Goal: Task Accomplishment & Management: Use online tool/utility

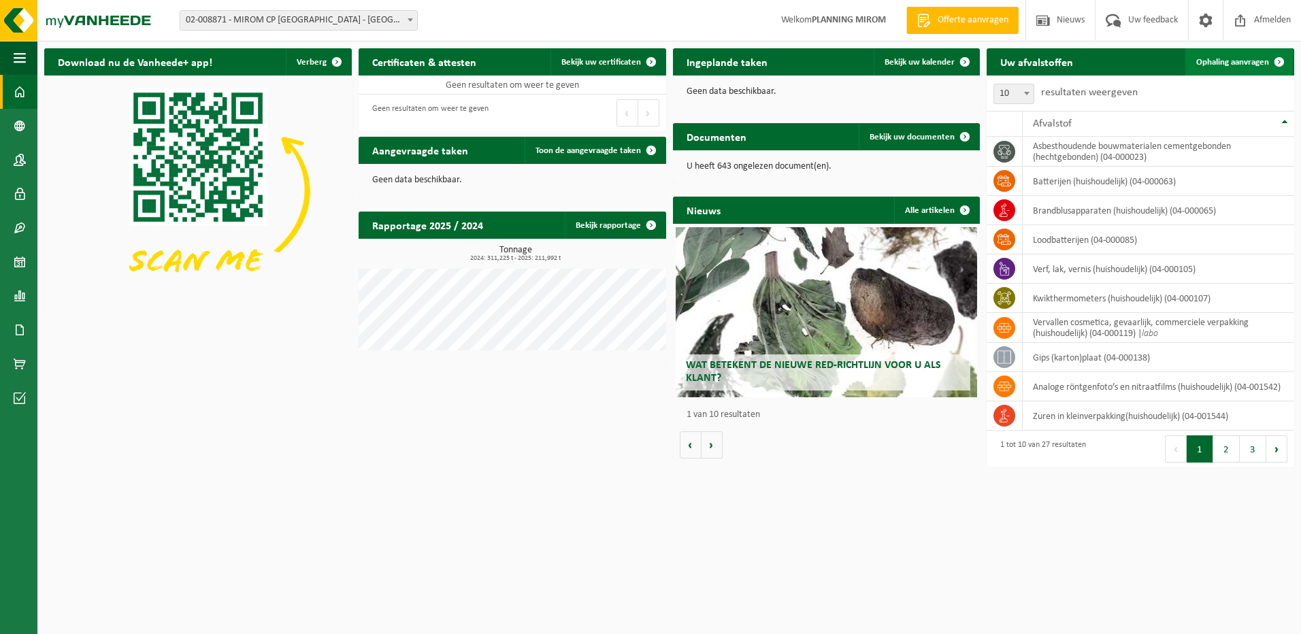
click at [1267, 67] on span at bounding box center [1278, 61] width 27 height 27
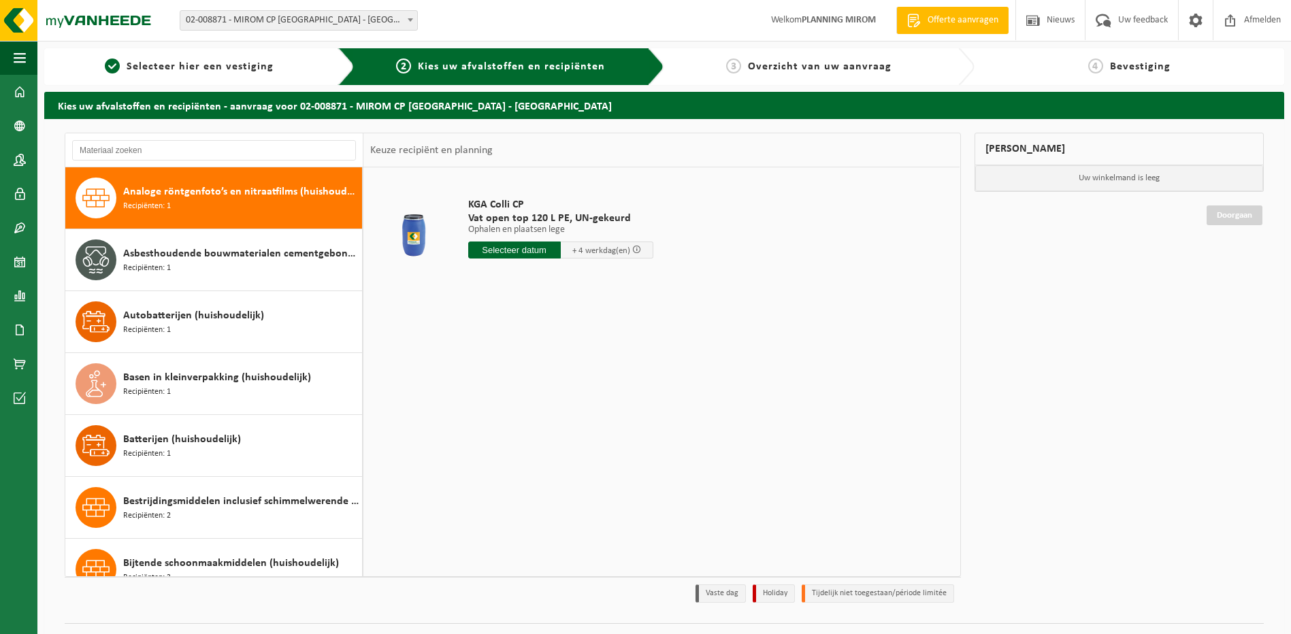
click at [301, 173] on div "Analoge röntgenfoto’s en nitraatfilms (huishoudelijk) Recipiënten: 1" at bounding box center [213, 197] width 297 height 61
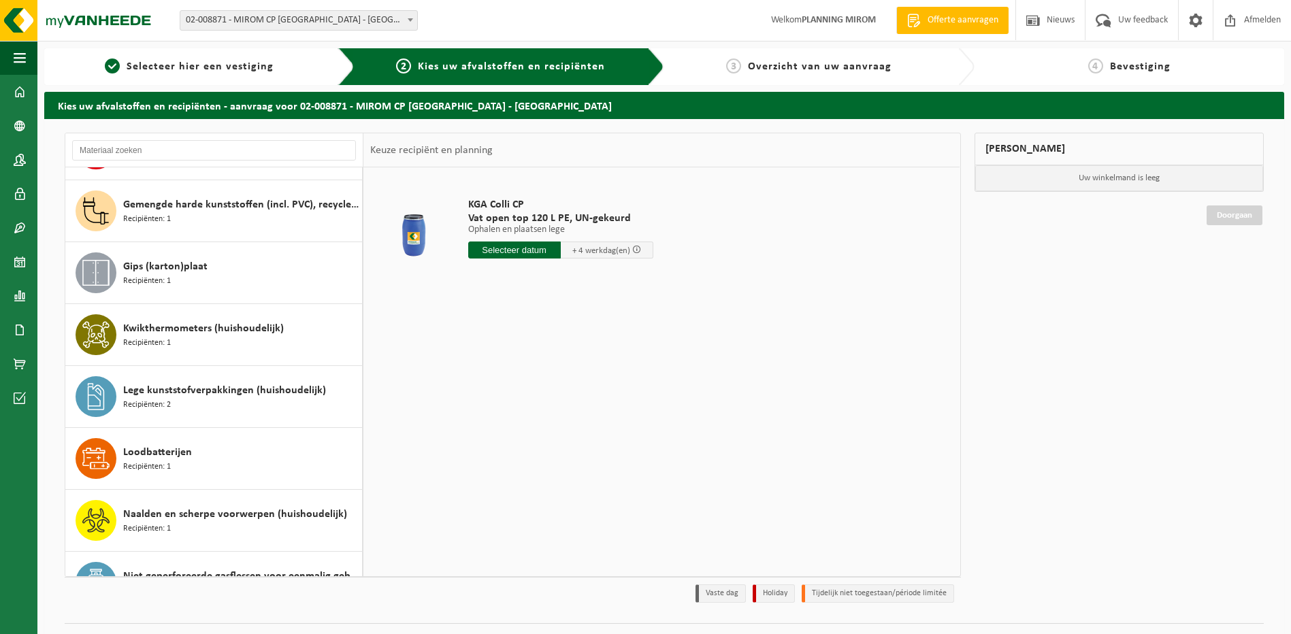
scroll to position [1020, 0]
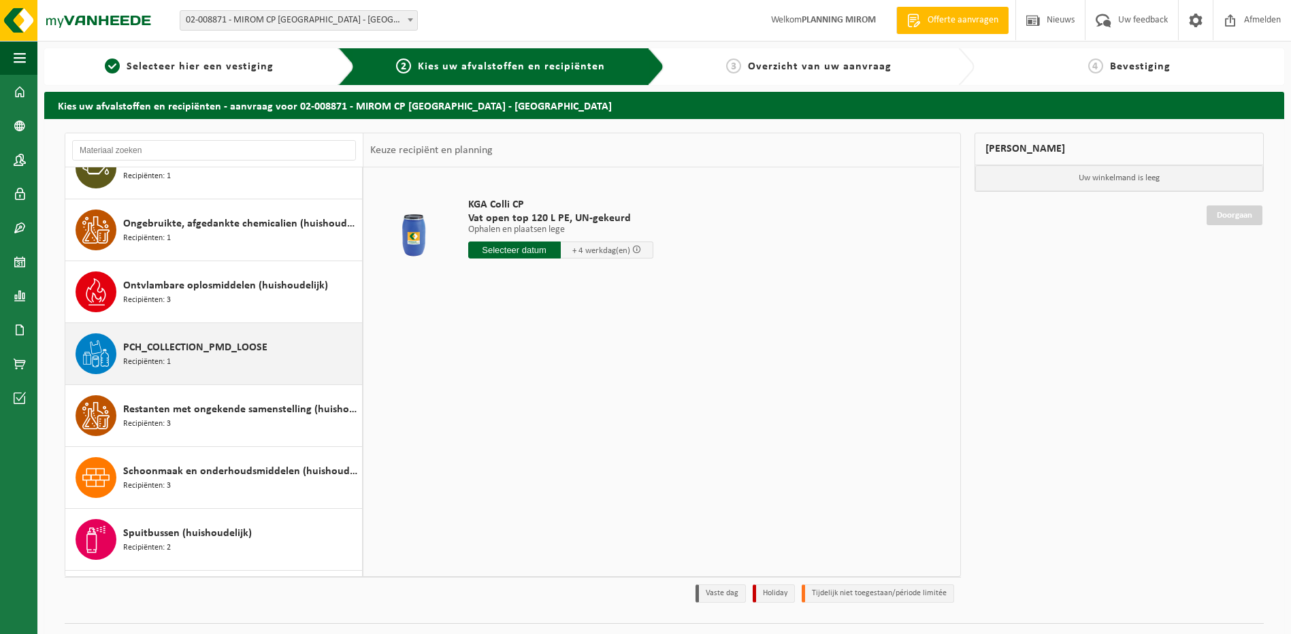
click at [149, 365] on span "Recipiënten: 1" at bounding box center [147, 362] width 48 height 13
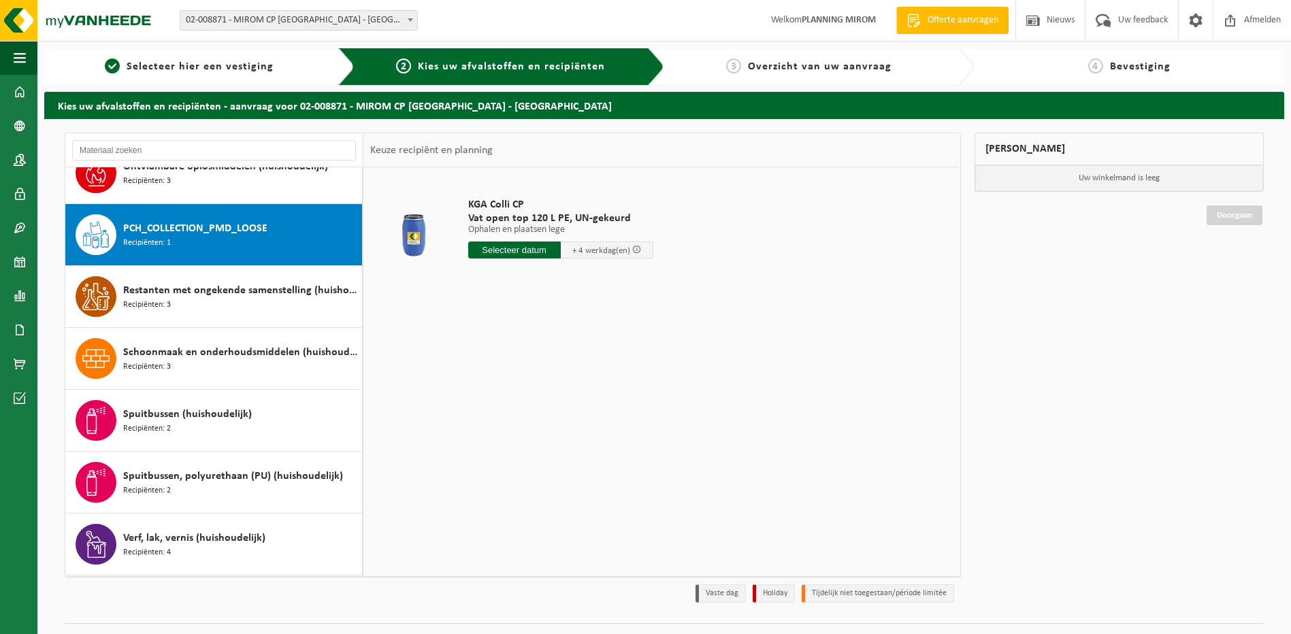
scroll to position [1176, 0]
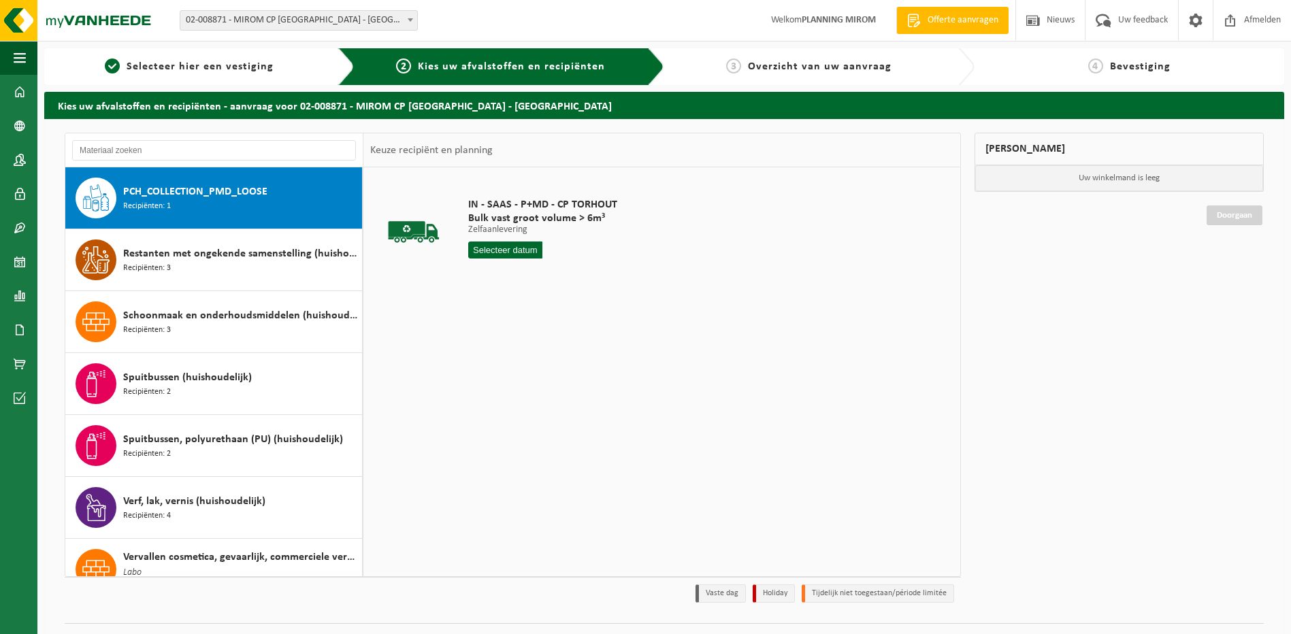
click at [531, 253] on input "text" at bounding box center [505, 250] width 75 height 17
click at [484, 410] on div "25" at bounding box center [481, 414] width 24 height 22
type input "Van 2025-08-25"
click at [516, 300] on button "In winkelmand" at bounding box center [506, 301] width 75 height 22
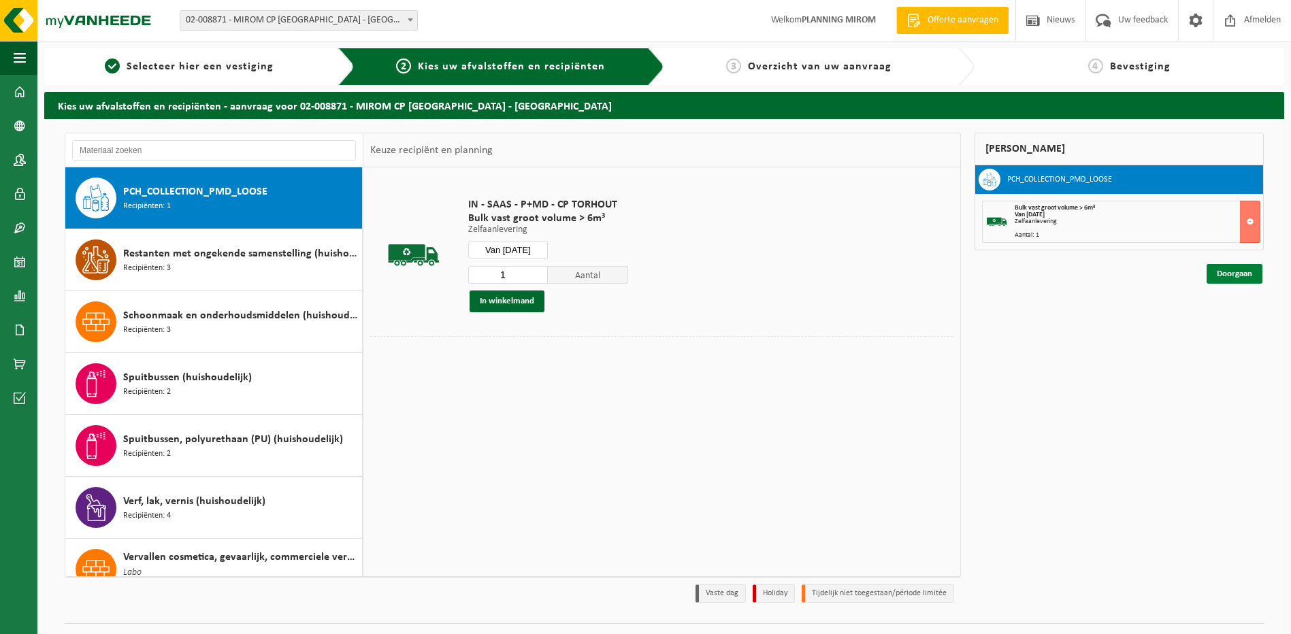
click at [1218, 270] on link "Doorgaan" at bounding box center [1234, 274] width 56 height 20
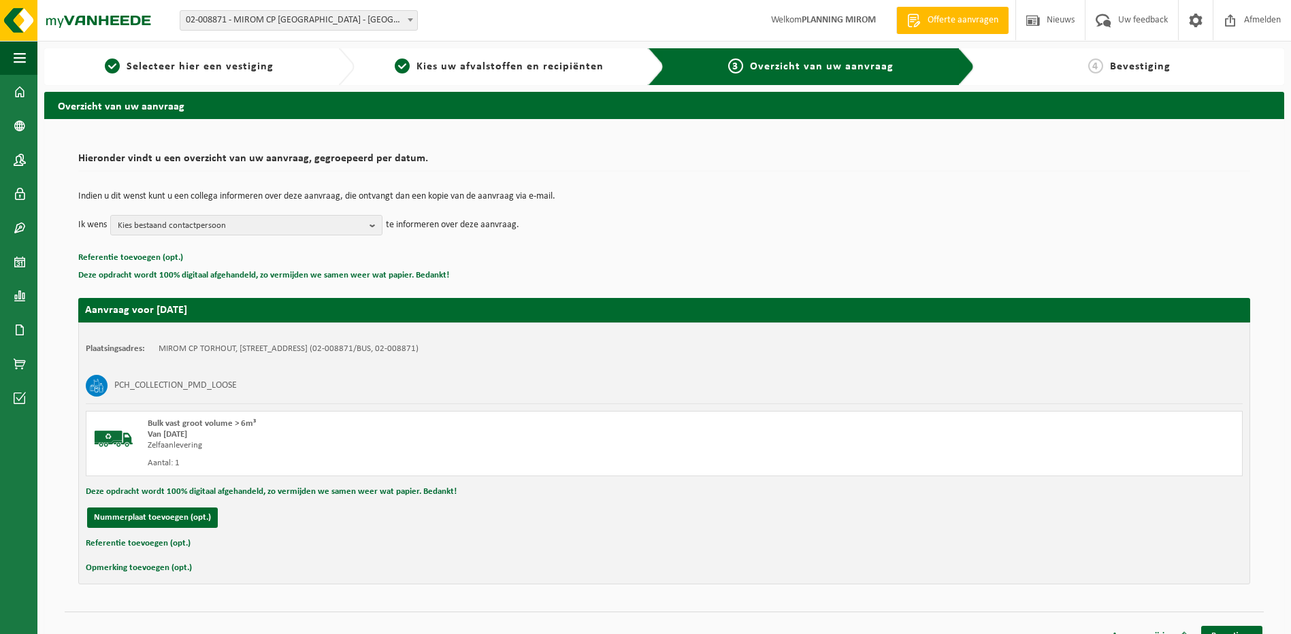
scroll to position [19, 0]
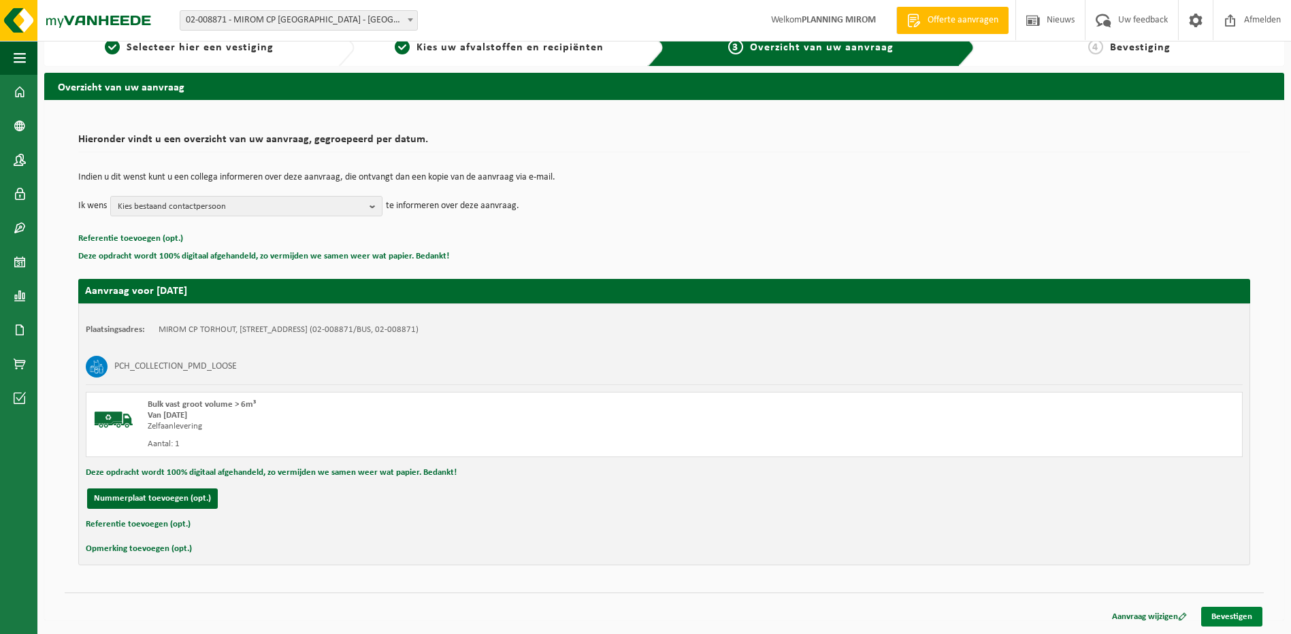
click at [1220, 611] on link "Bevestigen" at bounding box center [1231, 617] width 61 height 20
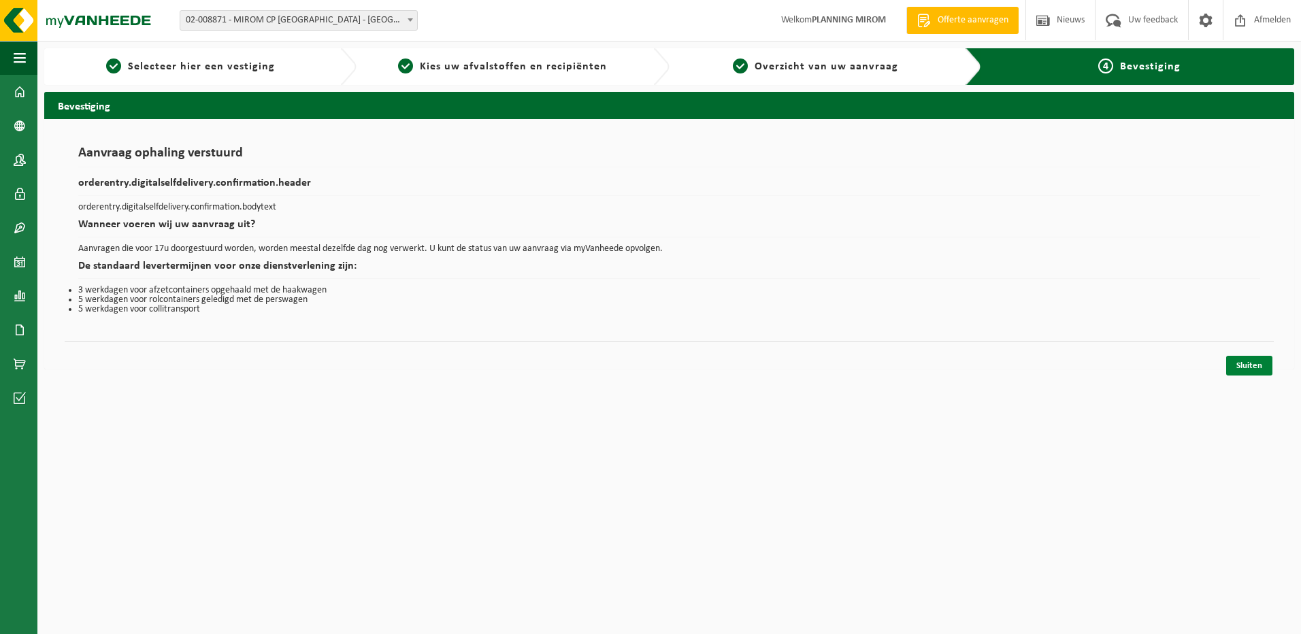
click at [1245, 356] on link "Sluiten" at bounding box center [1249, 366] width 46 height 20
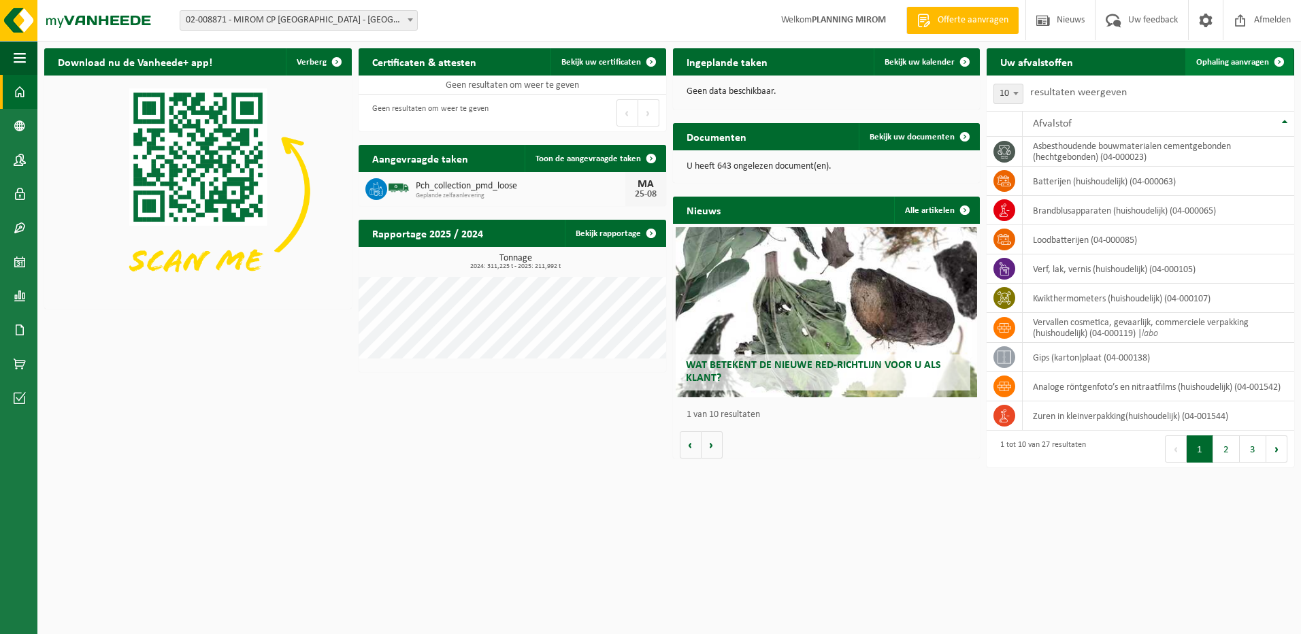
click at [1259, 70] on link "Ophaling aanvragen" at bounding box center [1238, 61] width 107 height 27
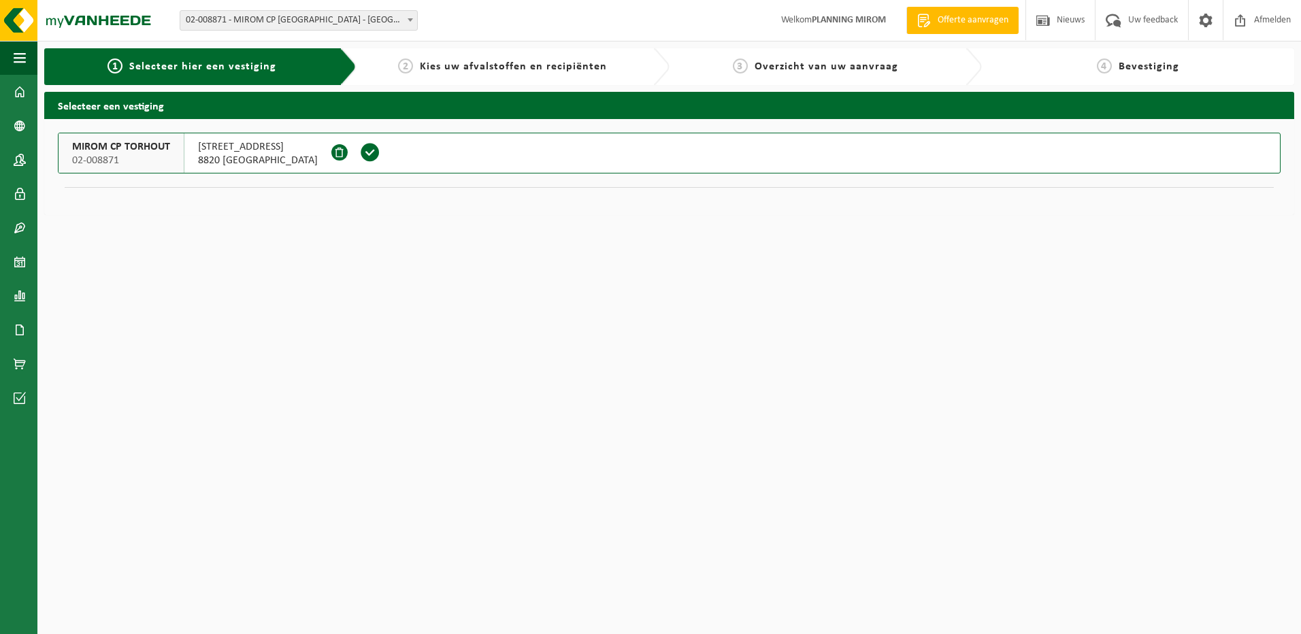
click at [197, 69] on span "Selecteer hier een vestiging" at bounding box center [202, 66] width 147 height 11
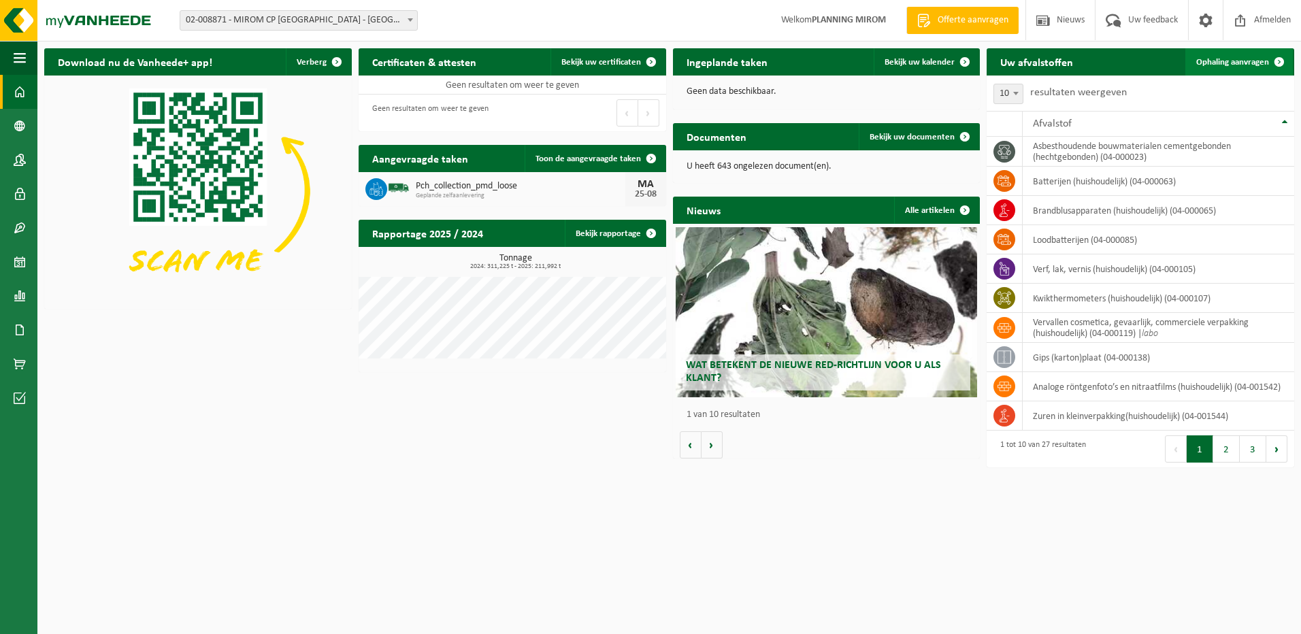
click at [1207, 54] on link "Ophaling aanvragen" at bounding box center [1238, 61] width 107 height 27
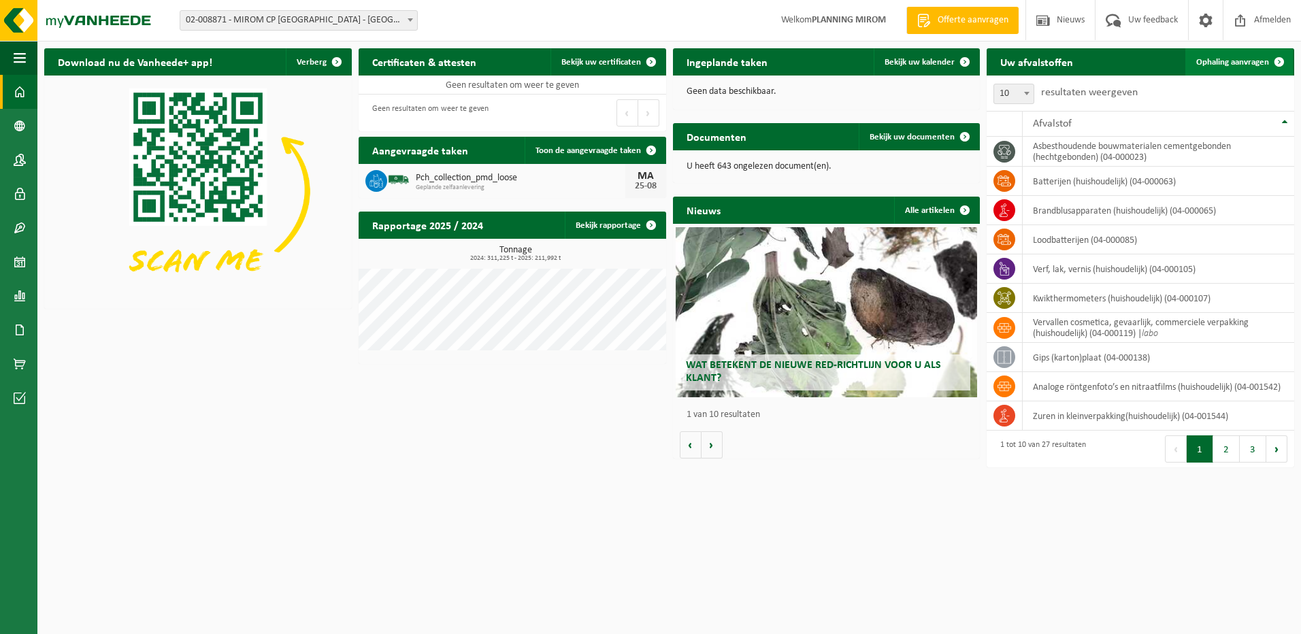
click at [1255, 65] on span "Ophaling aanvragen" at bounding box center [1232, 62] width 73 height 9
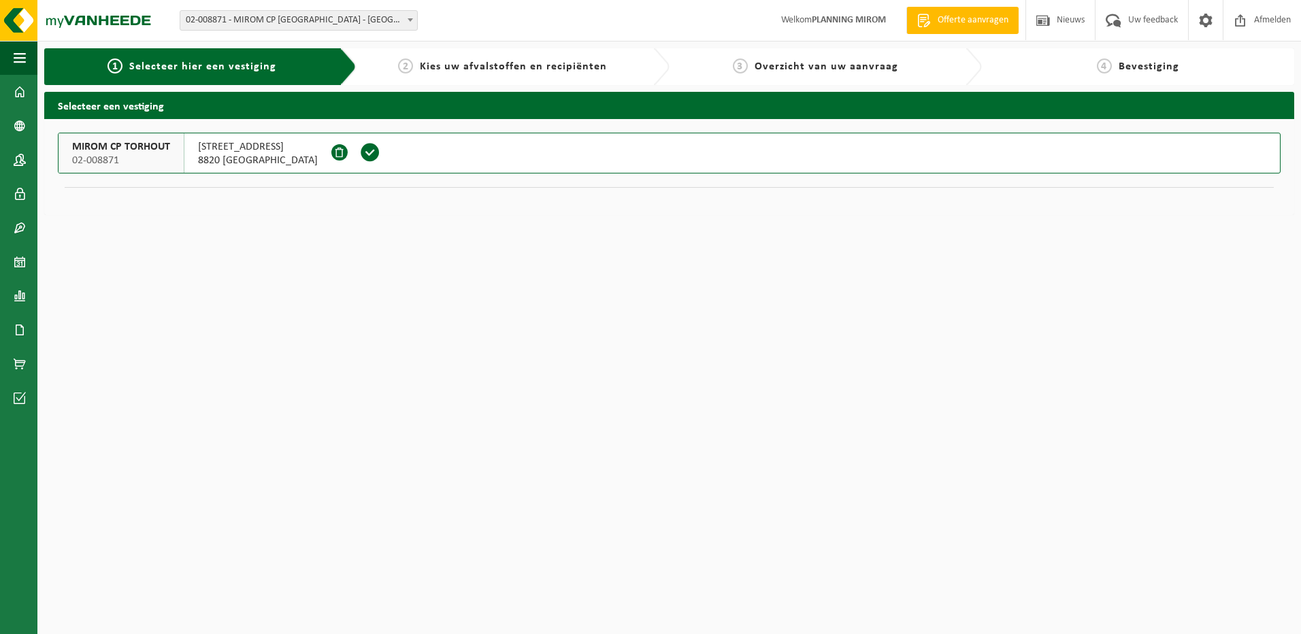
click at [373, 12] on span "02-008871 - MIROM CP [GEOGRAPHIC_DATA] - [GEOGRAPHIC_DATA]" at bounding box center [298, 20] width 237 height 19
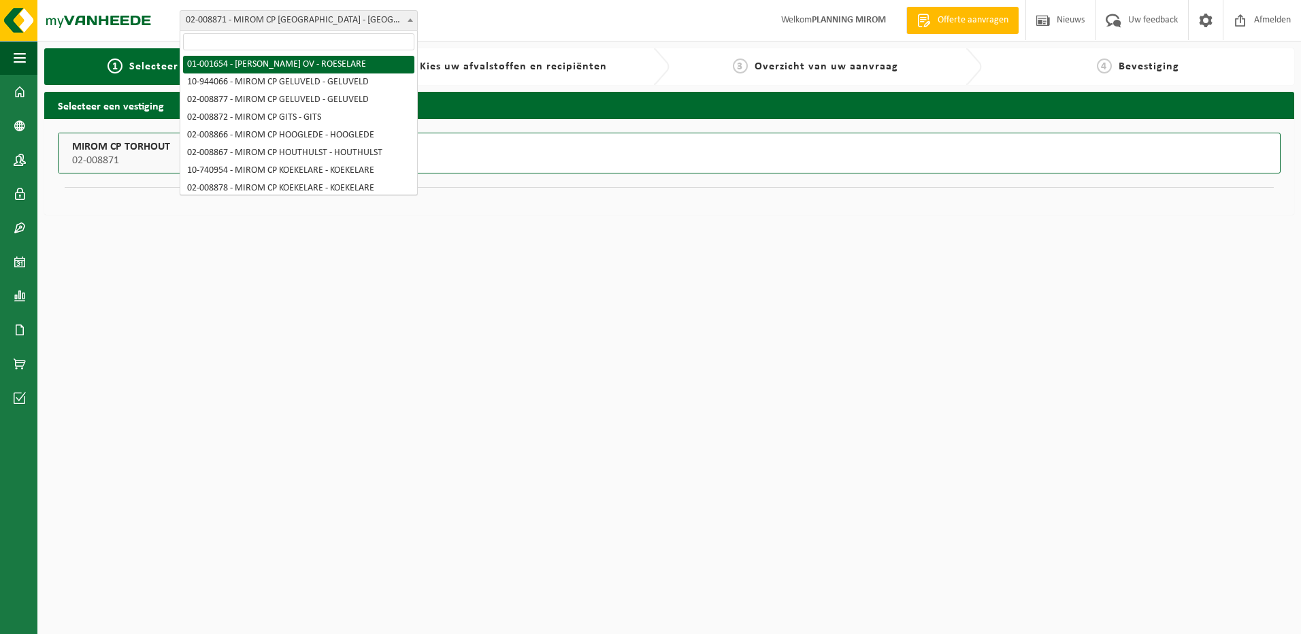
select select "127"
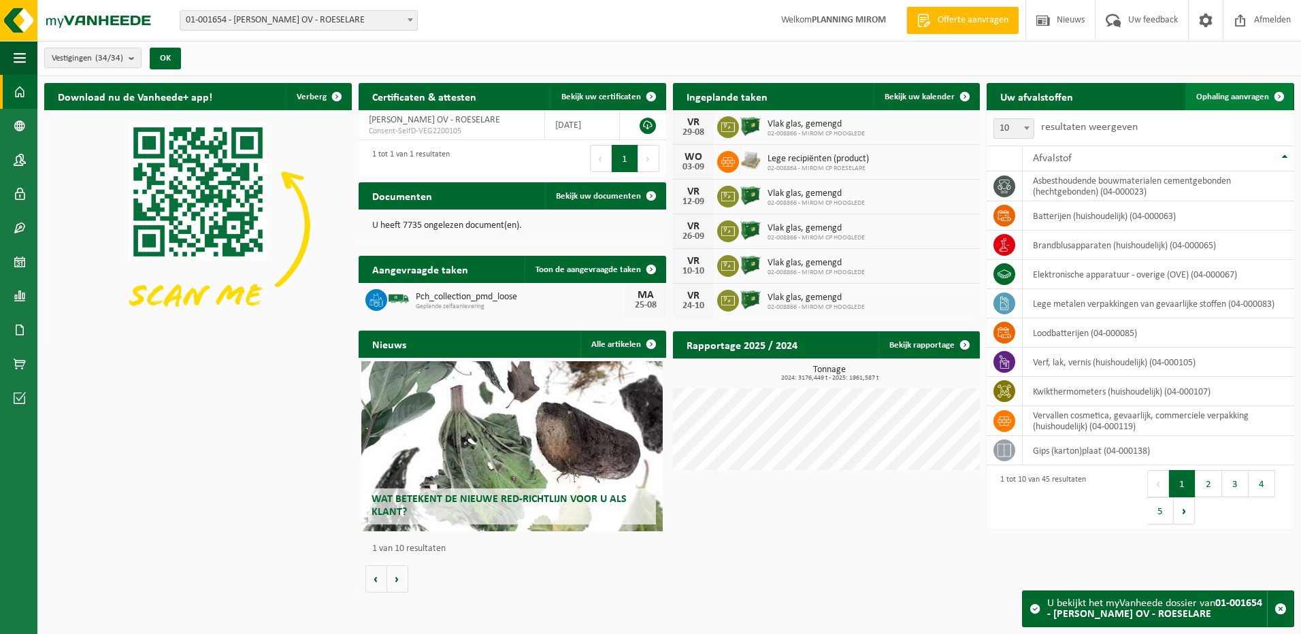
click at [1252, 88] on link "Ophaling aanvragen" at bounding box center [1238, 96] width 107 height 27
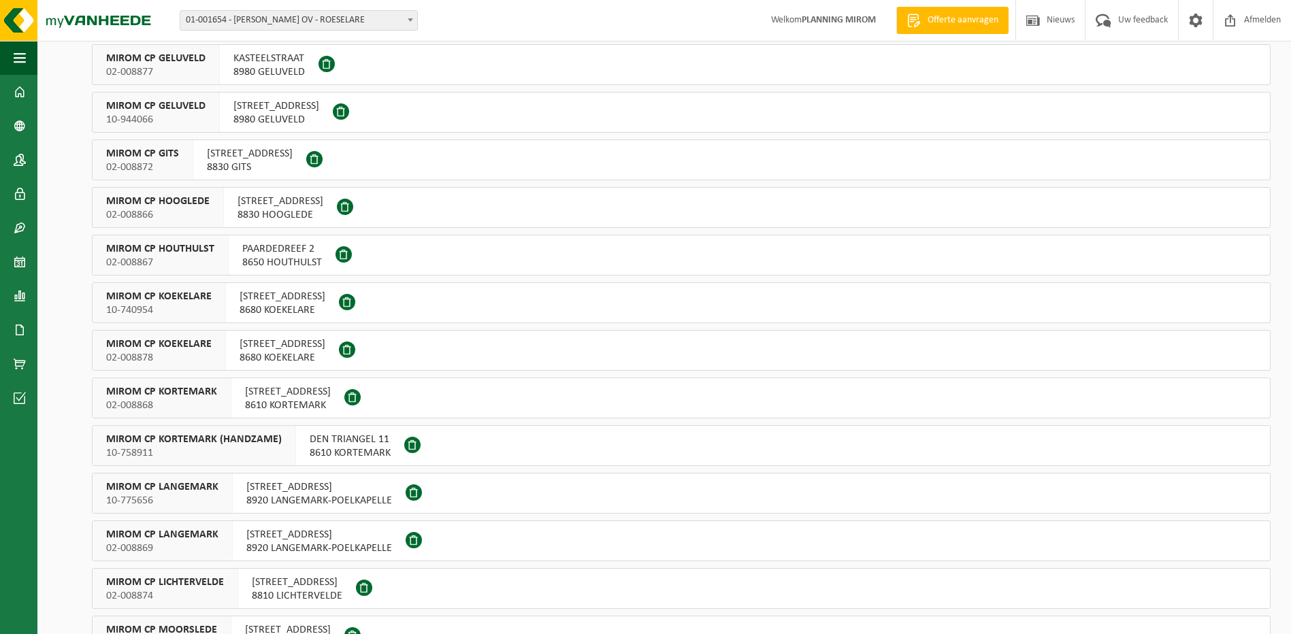
scroll to position [204, 0]
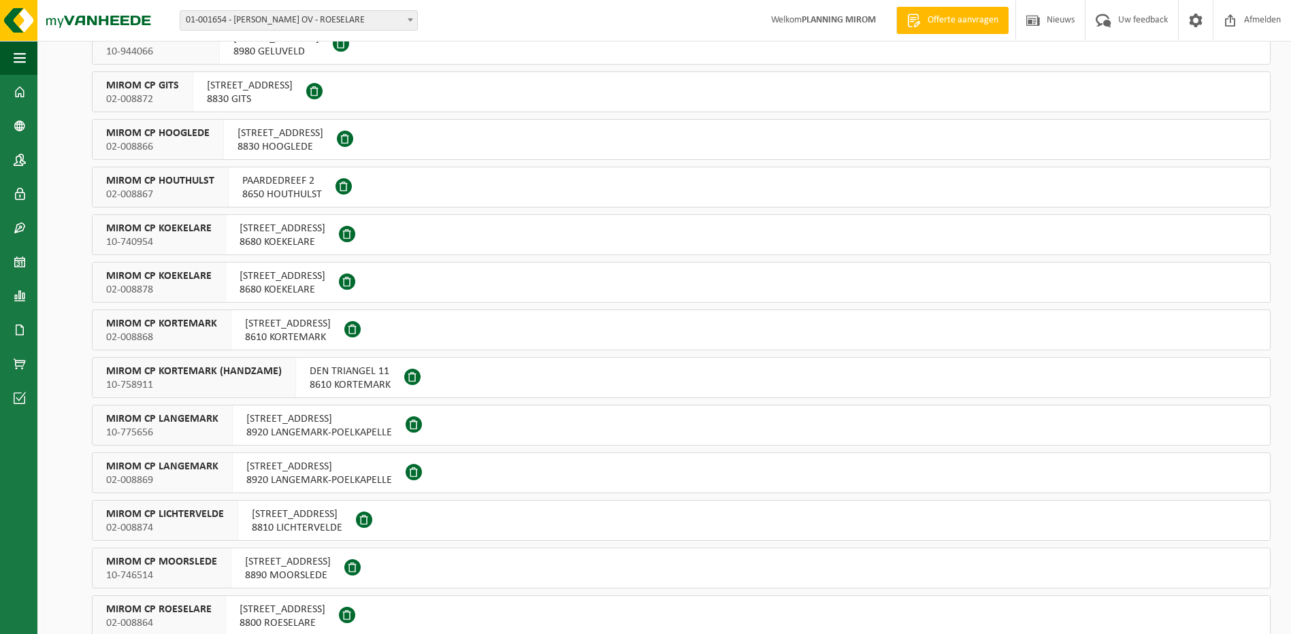
click at [278, 521] on span "8810 LICHTERVELDE" at bounding box center [297, 528] width 90 height 14
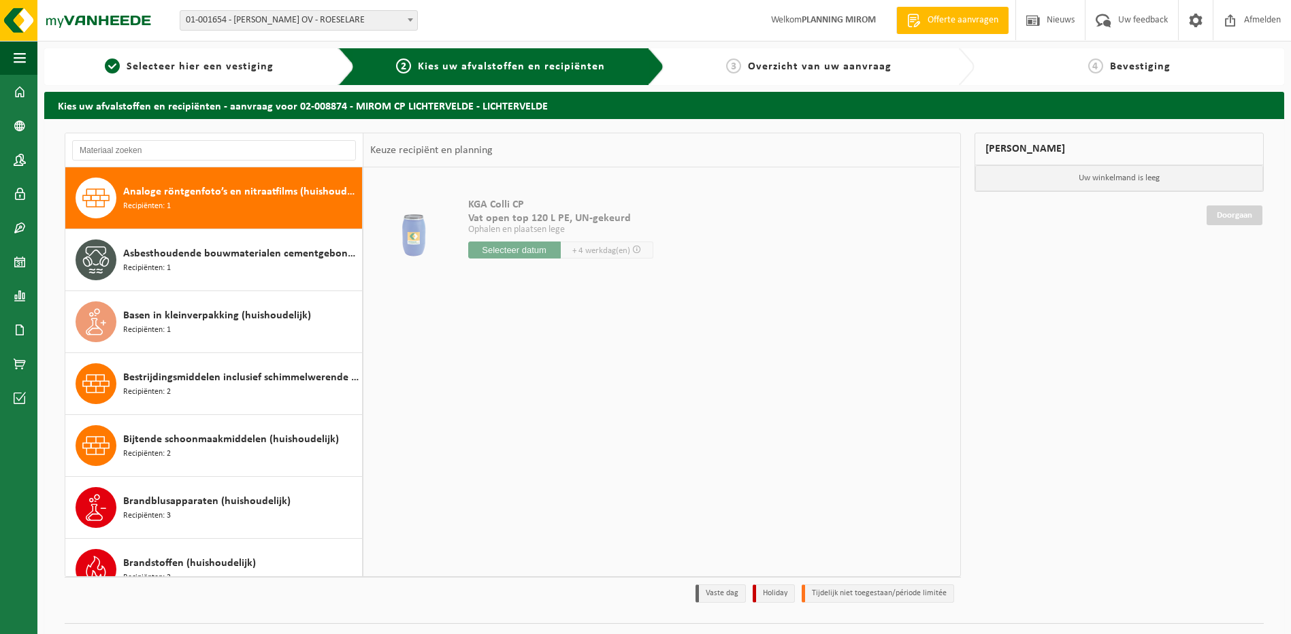
scroll to position [272, 0]
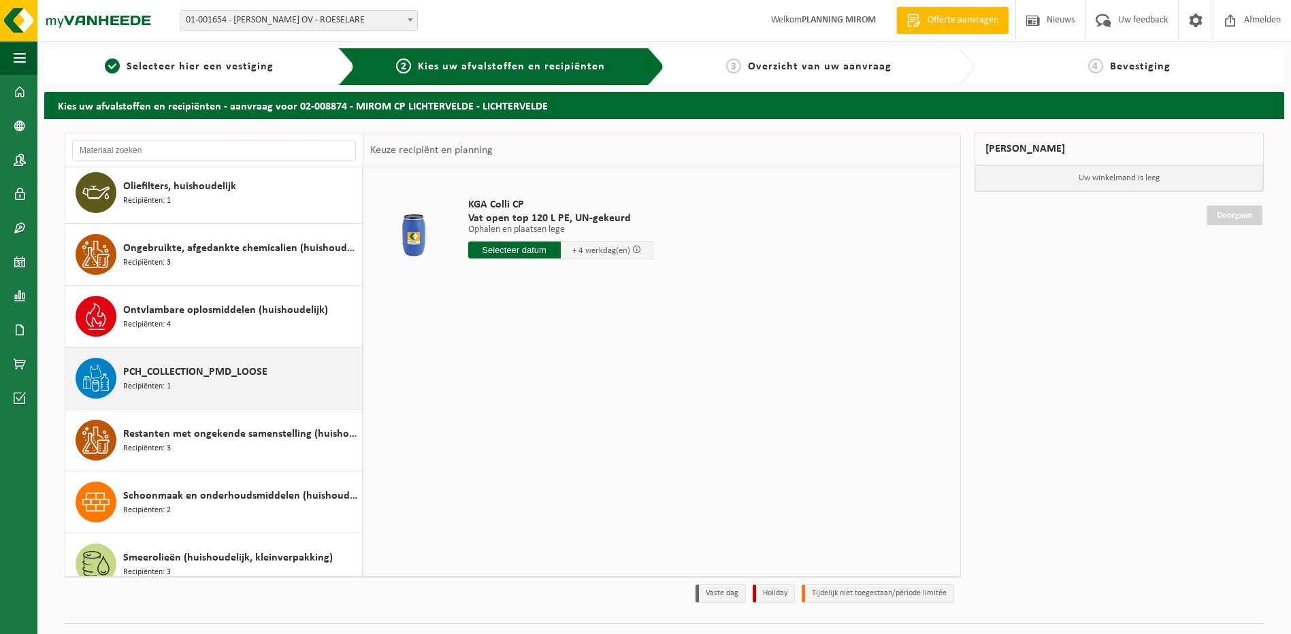
click at [188, 378] on span "PCH_COLLECTION_PMD_LOOSE" at bounding box center [195, 372] width 144 height 16
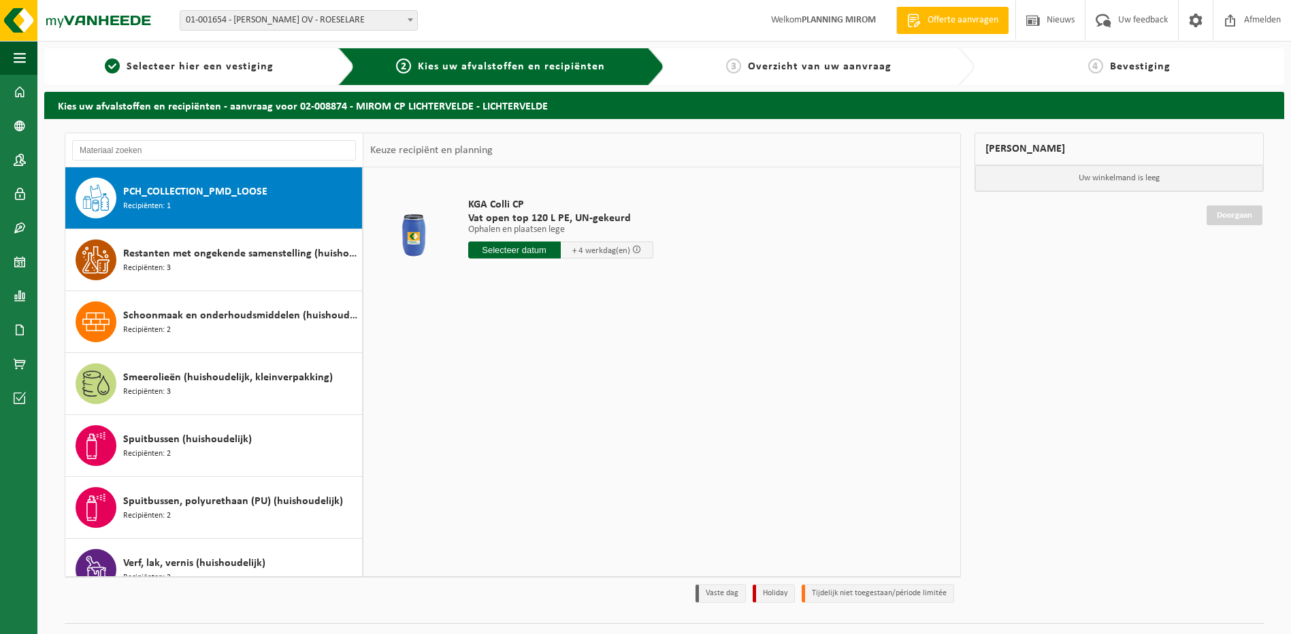
scroll to position [929, 0]
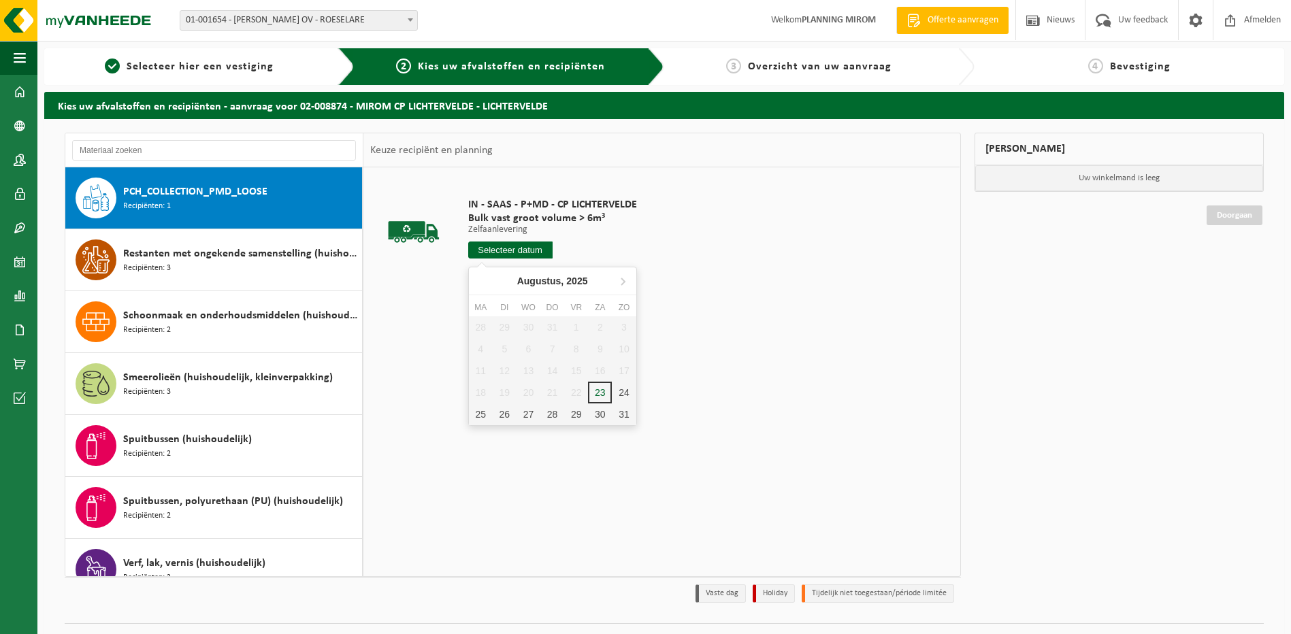
click at [533, 253] on input "text" at bounding box center [510, 250] width 84 height 17
click at [478, 416] on div "25" at bounding box center [481, 414] width 24 height 22
type input "Van [DATE]"
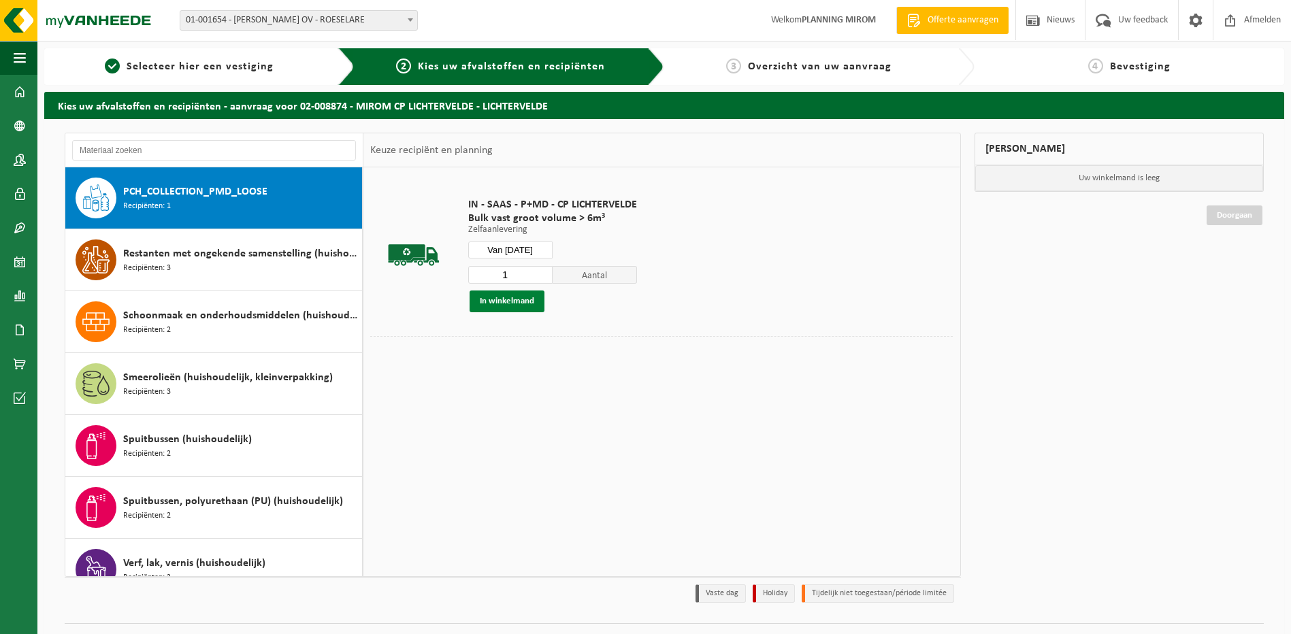
click at [525, 305] on button "In winkelmand" at bounding box center [506, 301] width 75 height 22
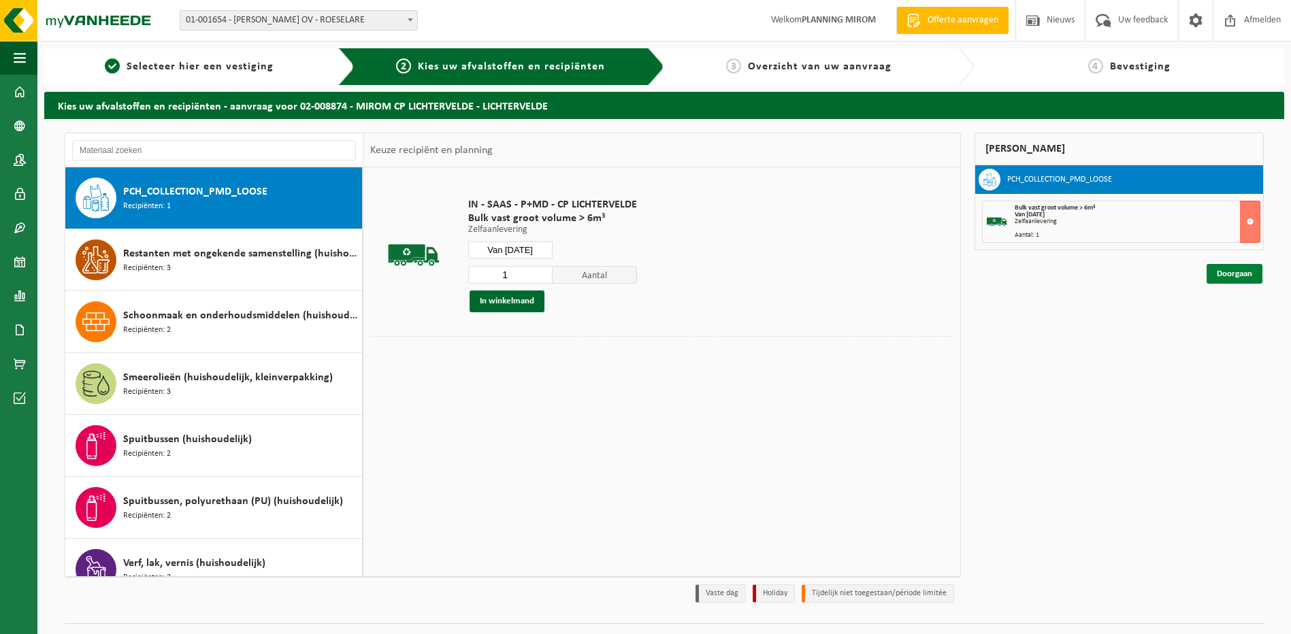
click at [1246, 273] on link "Doorgaan" at bounding box center [1234, 274] width 56 height 20
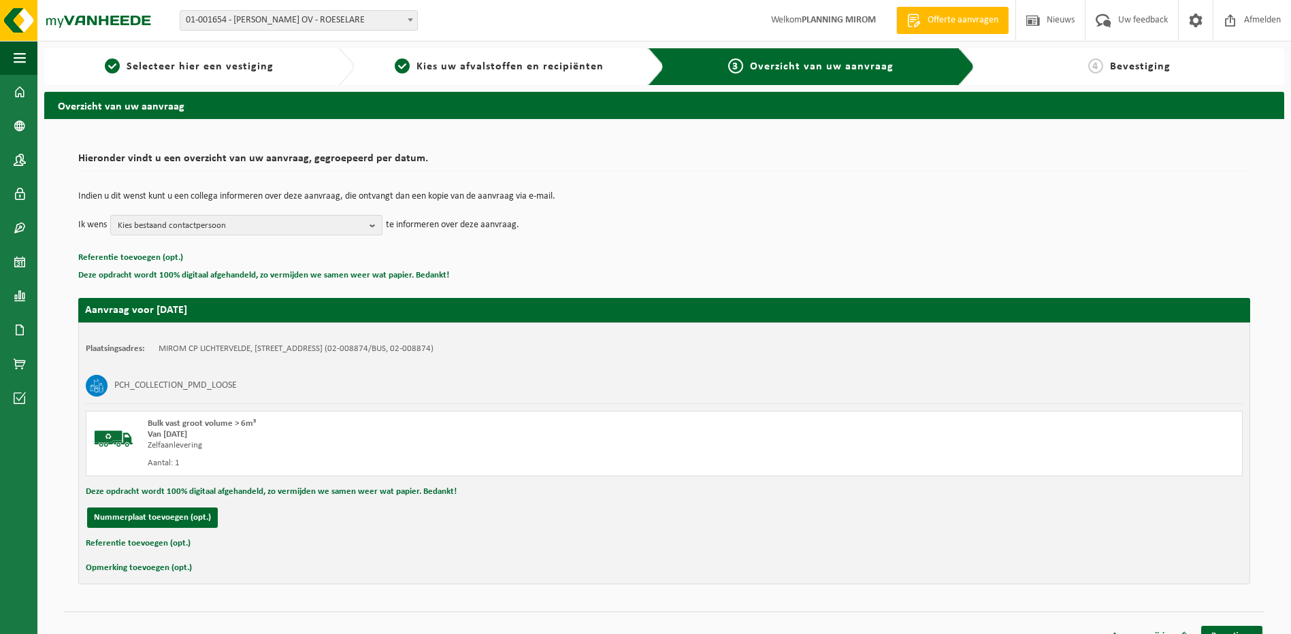
click at [1226, 625] on div "Aanvraag wijzigen Bevestigen" at bounding box center [664, 619] width 1199 height 14
click at [1226, 629] on link "Bevestigen" at bounding box center [1231, 636] width 61 height 20
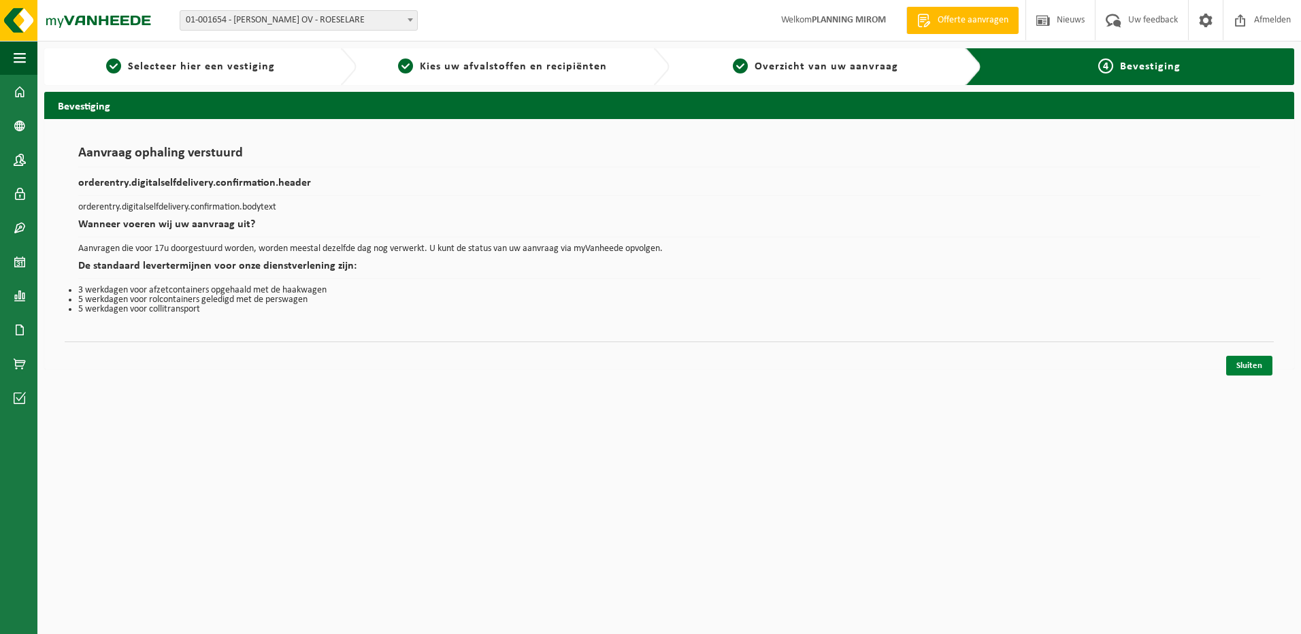
click at [1246, 364] on link "Sluiten" at bounding box center [1249, 366] width 46 height 20
